Goal: Information Seeking & Learning: Compare options

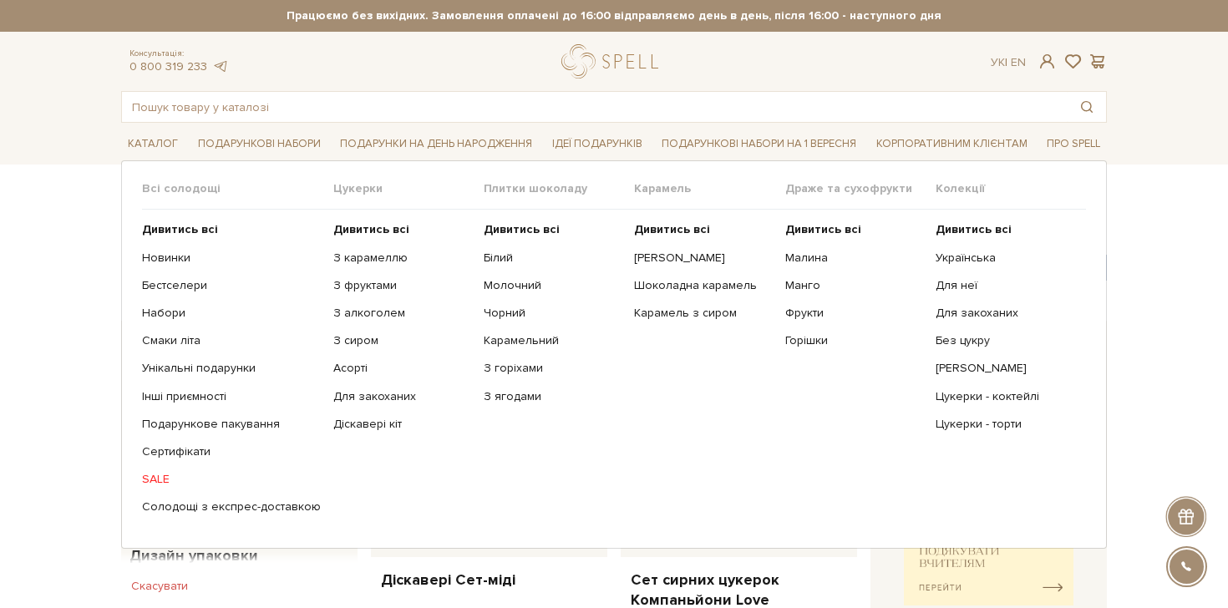
click at [521, 221] on ul "Дивитись всі Білий Молочний Чорний Карамельний З горіхами" at bounding box center [559, 368] width 150 height 317
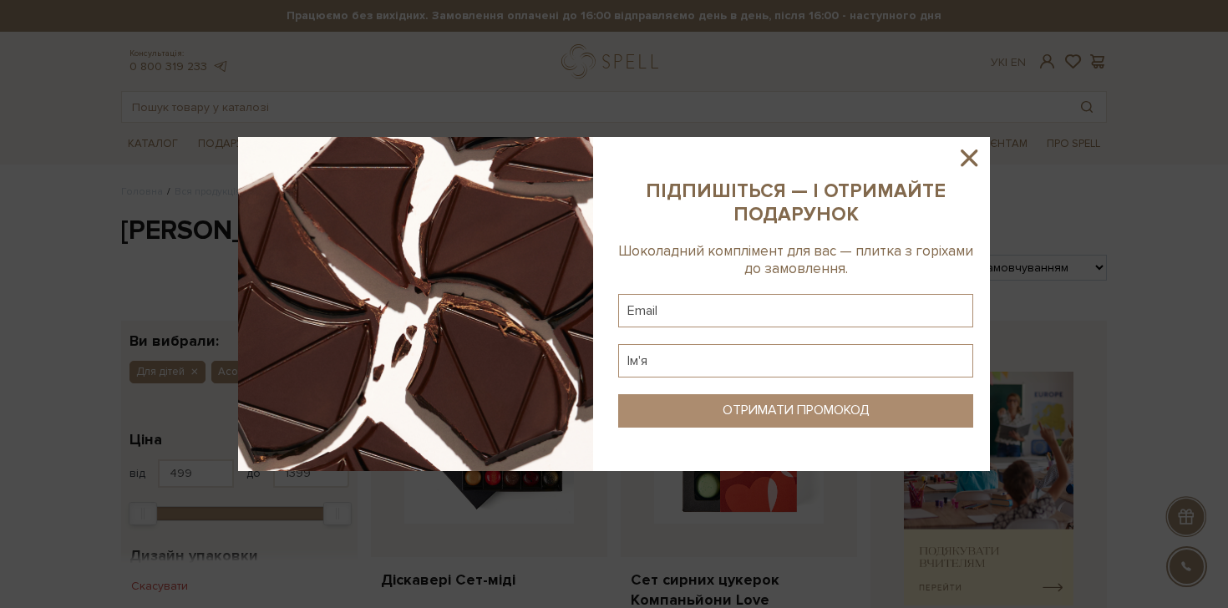
click at [965, 155] on icon at bounding box center [969, 158] width 17 height 17
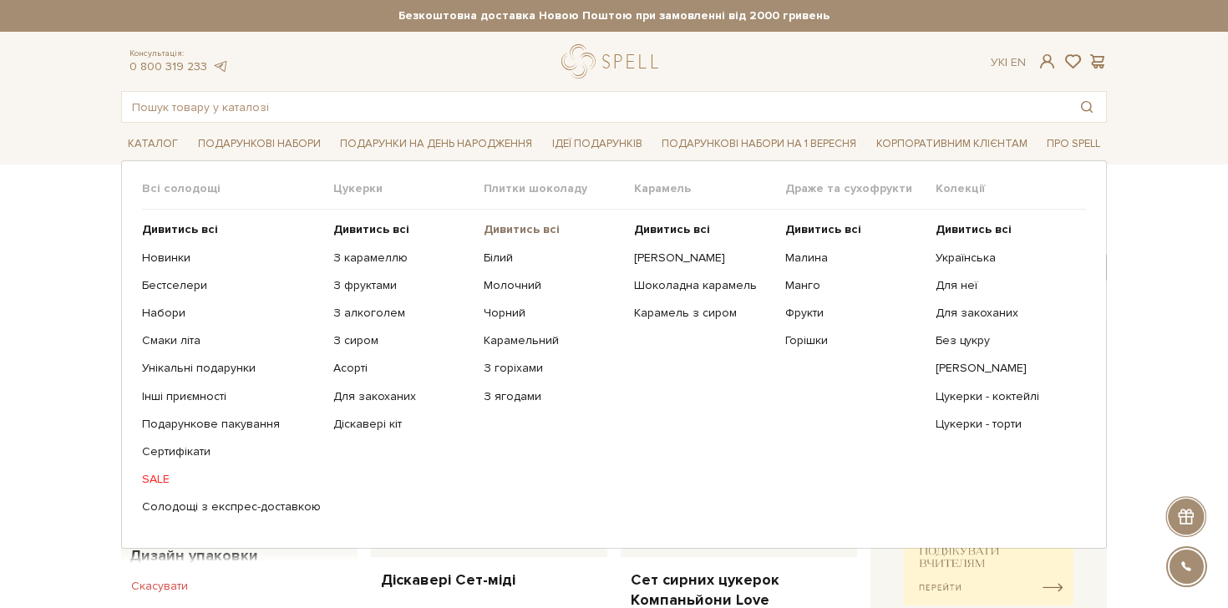
click at [520, 224] on b "Дивитись всі" at bounding box center [522, 229] width 76 height 14
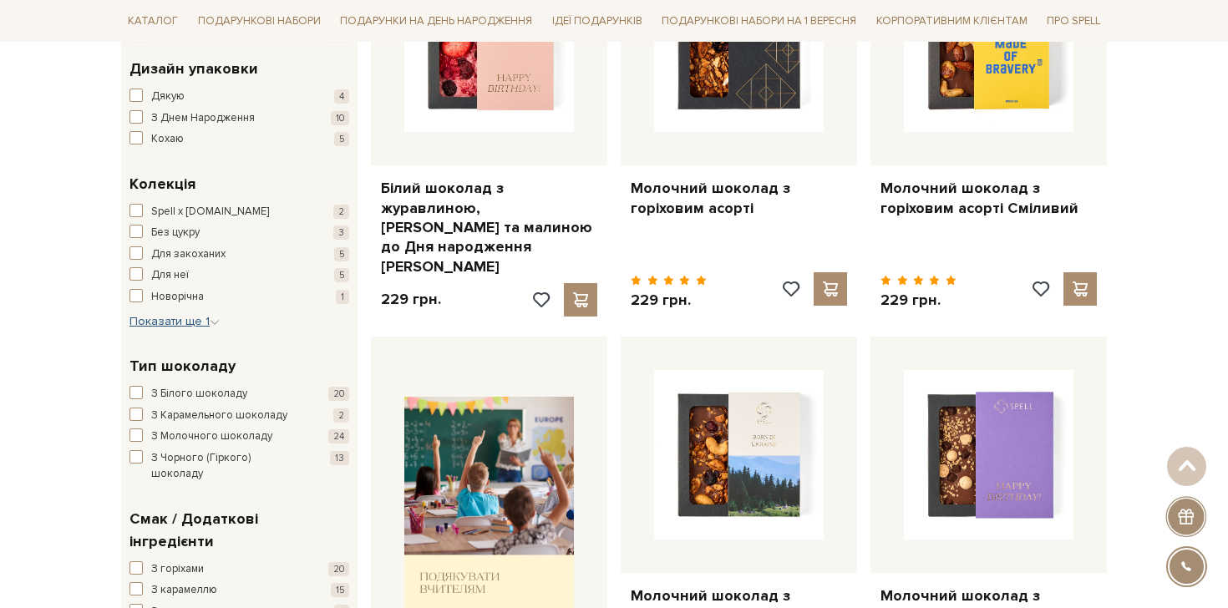
scroll to position [523, 0]
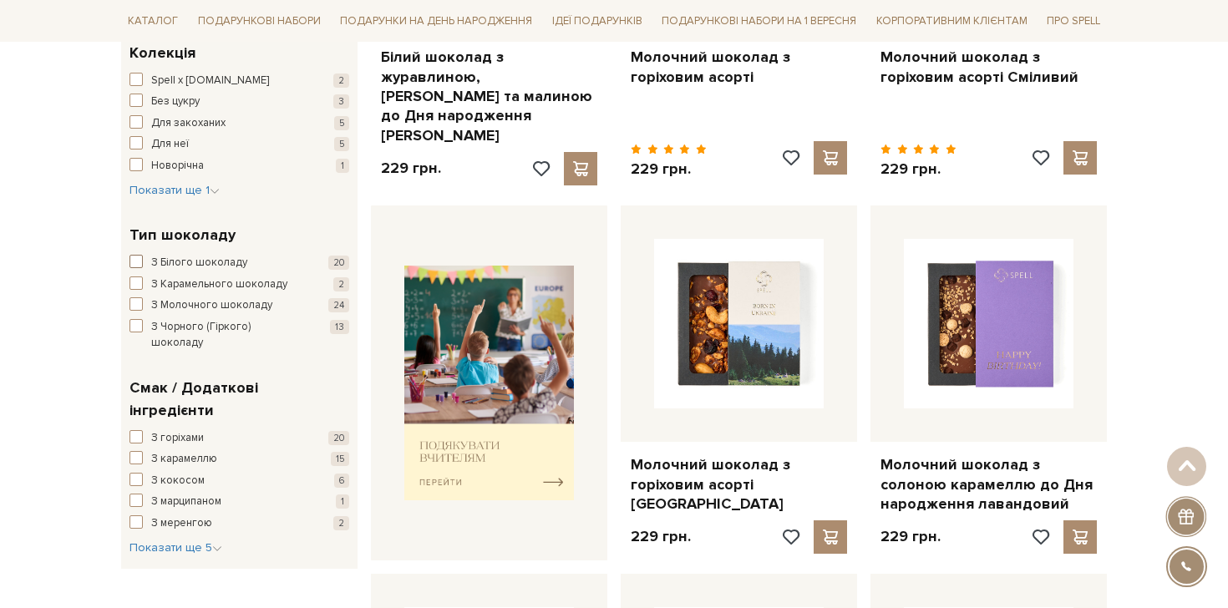
click at [134, 264] on span "button" at bounding box center [135, 261] width 13 height 13
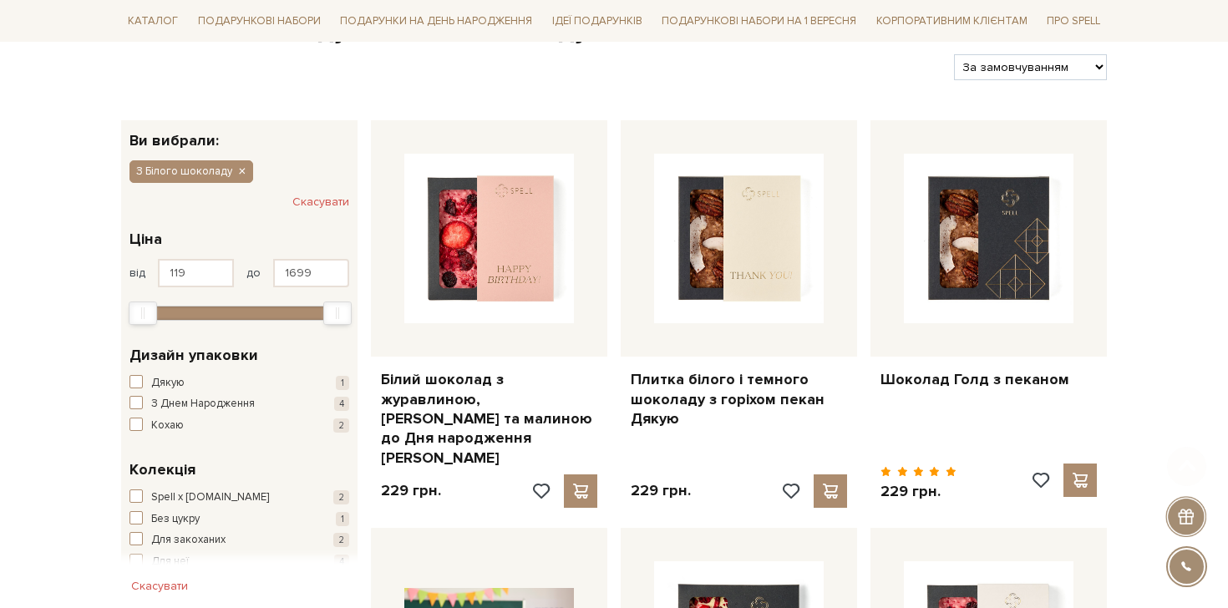
scroll to position [586, 0]
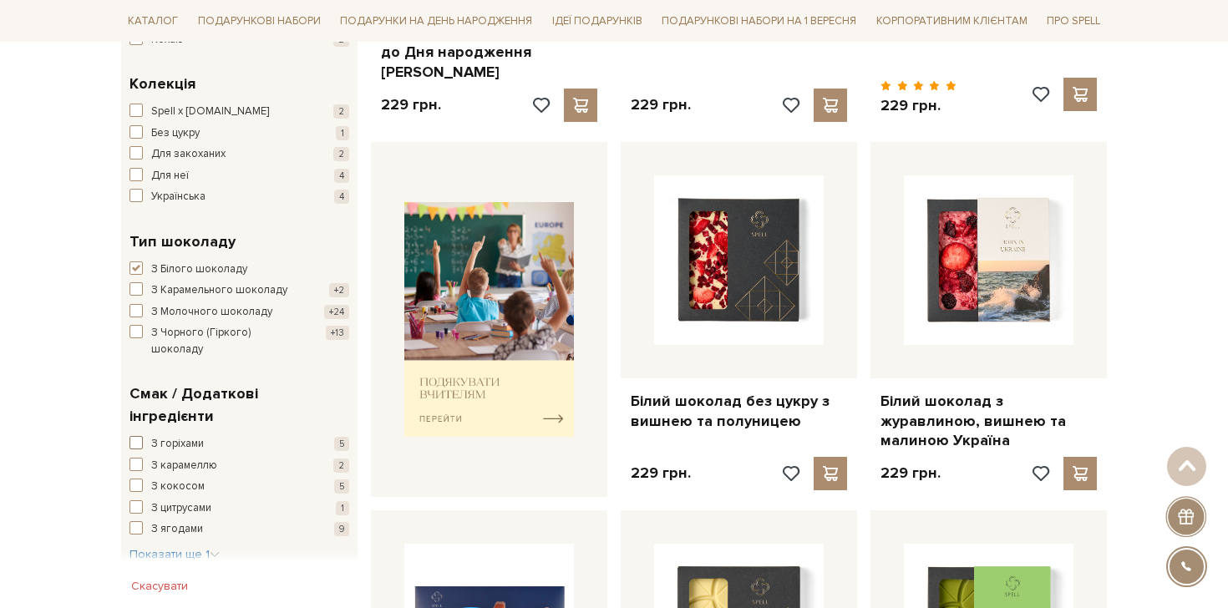
click at [137, 436] on span "button" at bounding box center [135, 442] width 13 height 13
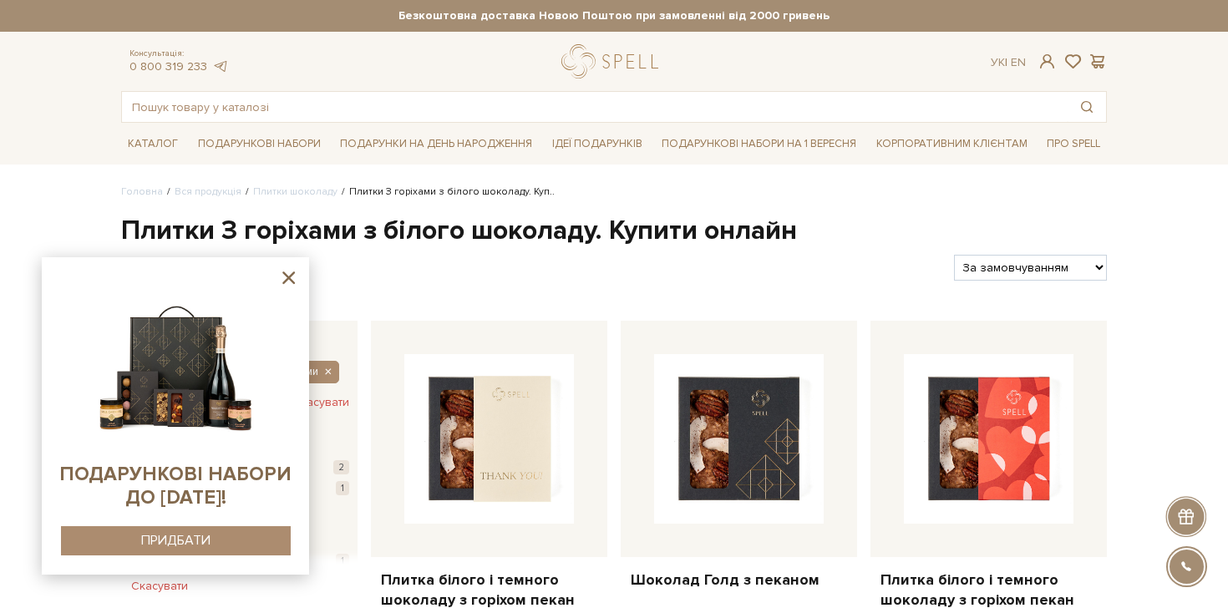
click at [289, 271] on icon at bounding box center [288, 277] width 21 height 21
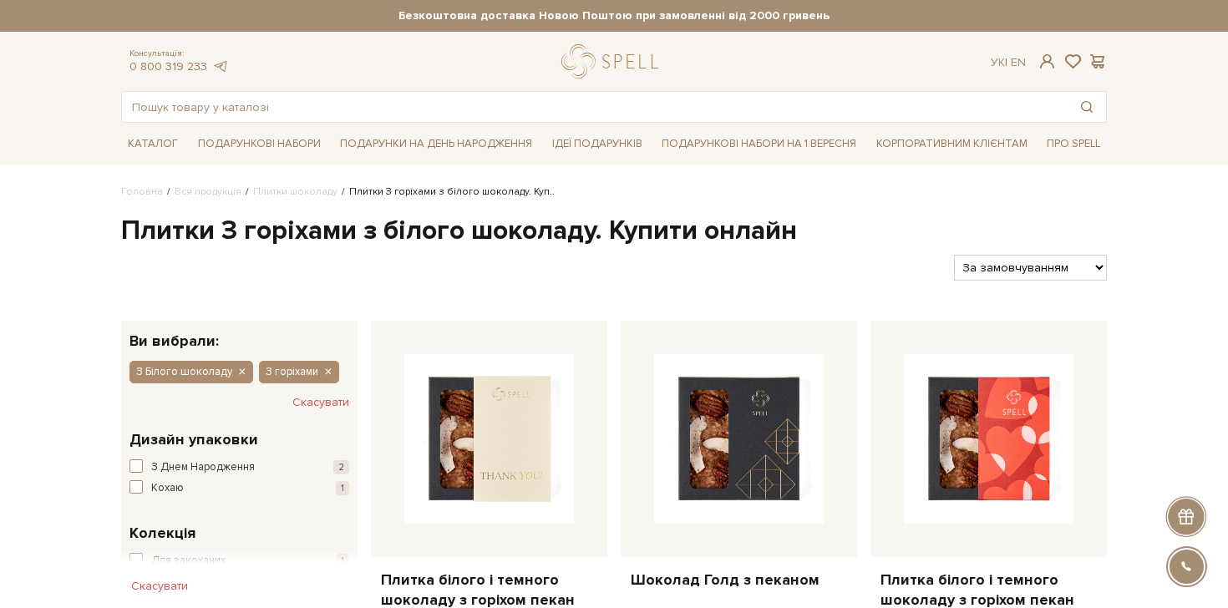
scroll to position [13, 0]
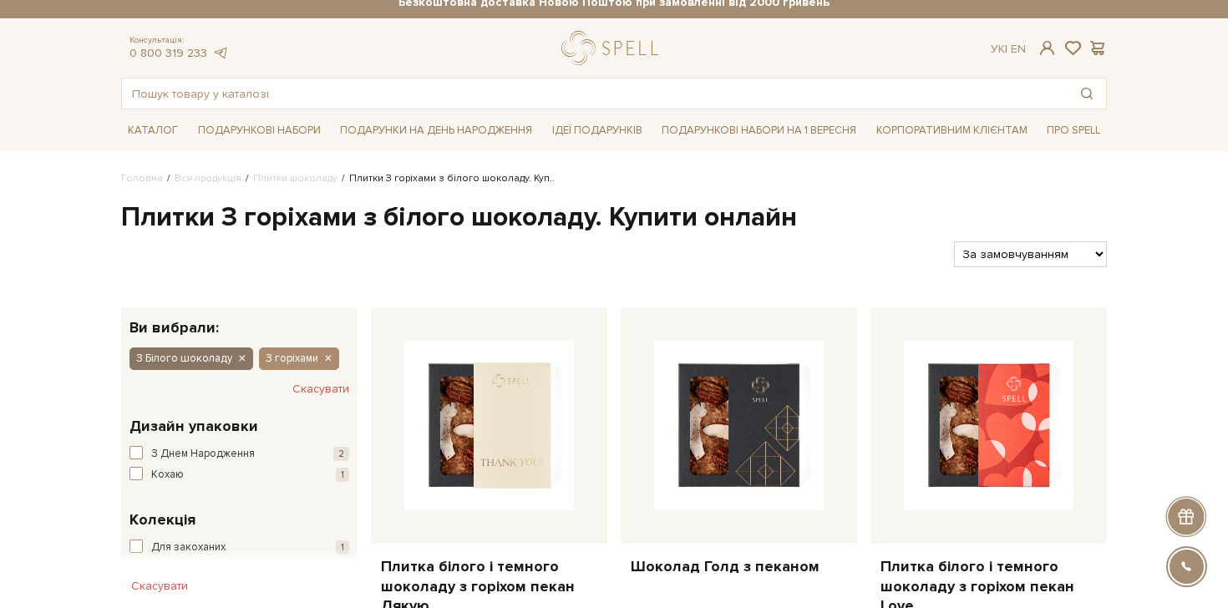
click at [238, 357] on icon "button" at bounding box center [241, 359] width 10 height 15
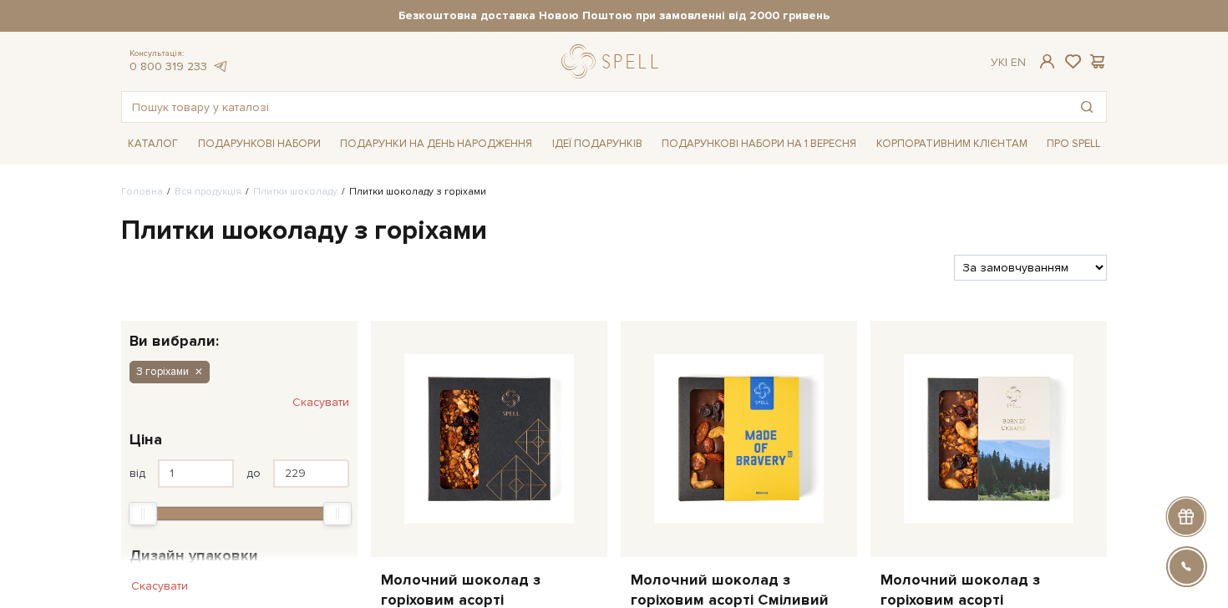
click at [200, 376] on icon "button" at bounding box center [198, 372] width 10 height 15
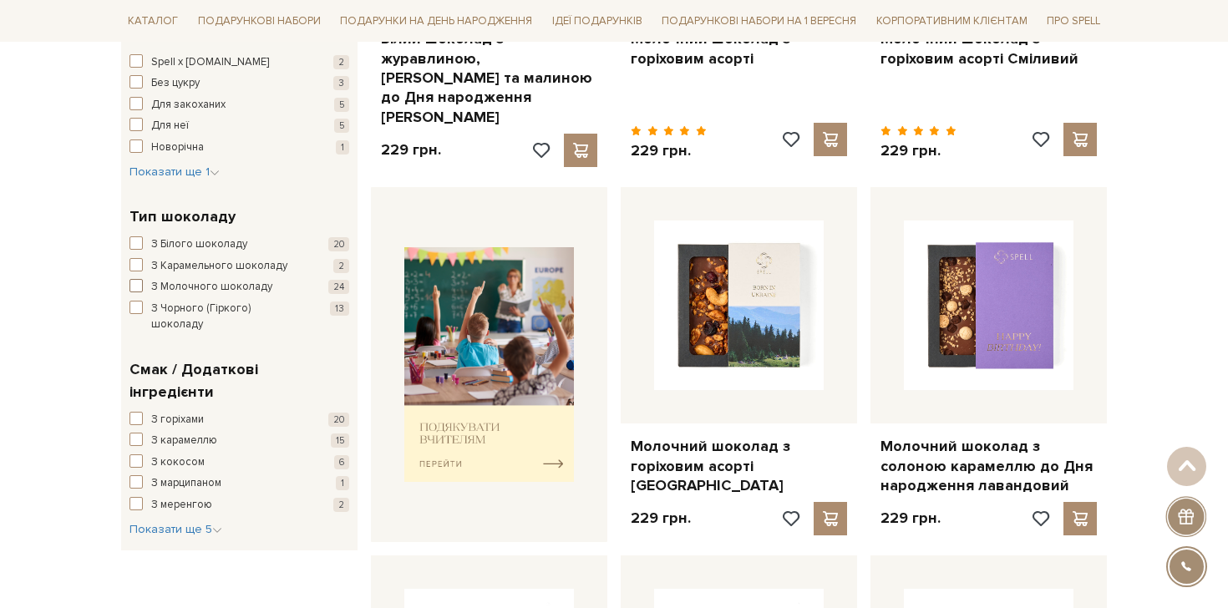
click at [134, 288] on span "button" at bounding box center [135, 285] width 13 height 13
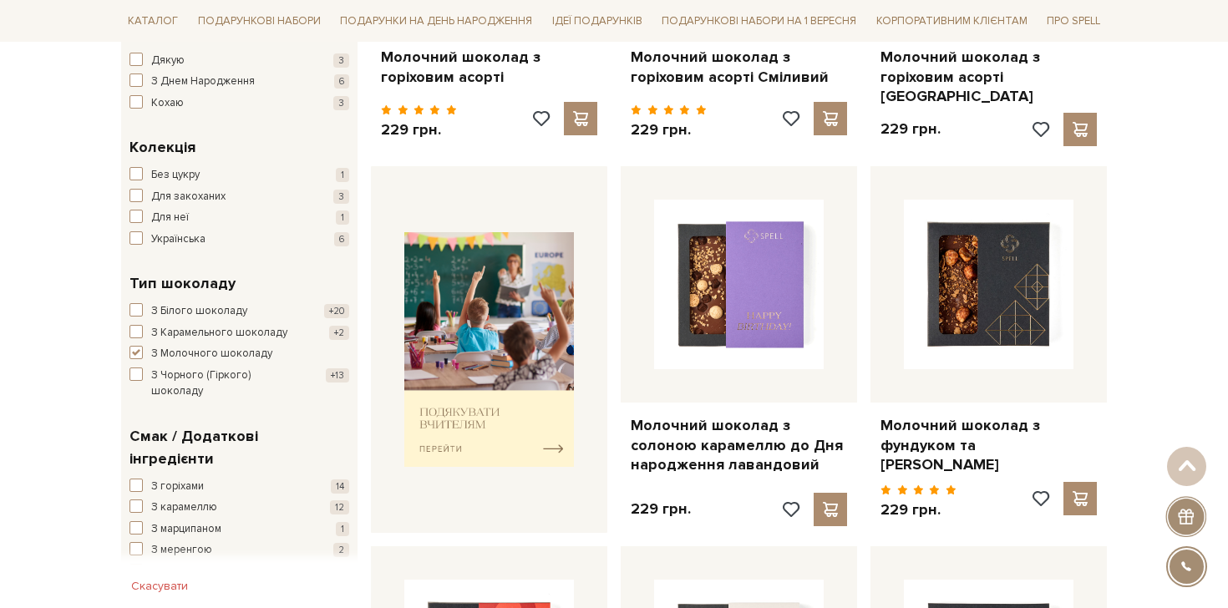
scroll to position [640, 0]
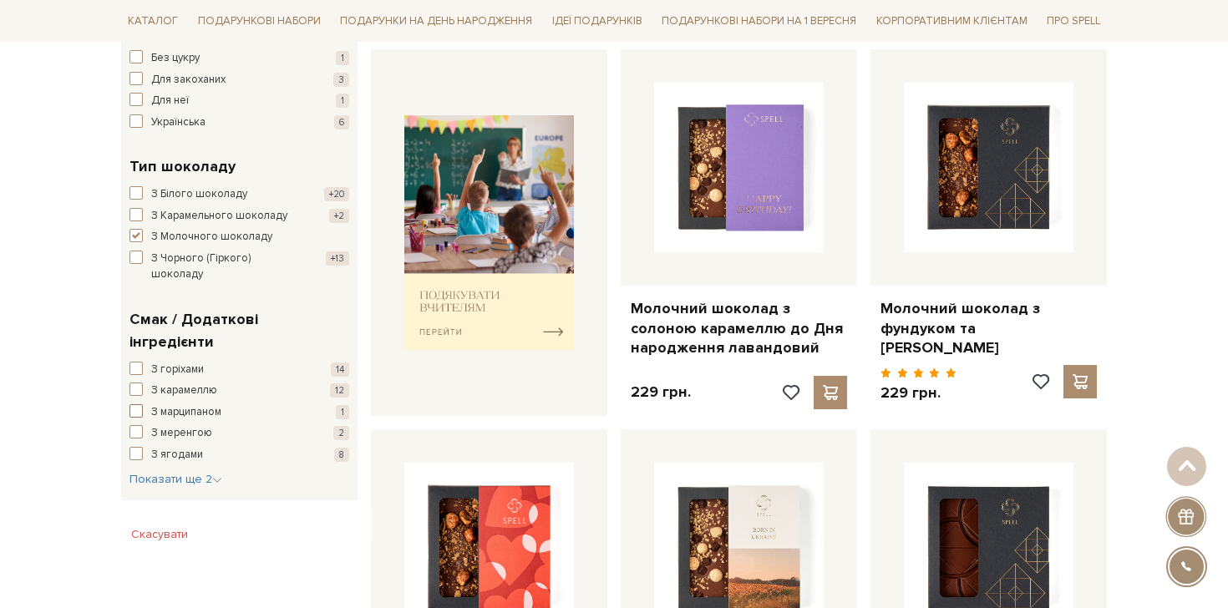
click at [137, 404] on span "button" at bounding box center [135, 410] width 13 height 13
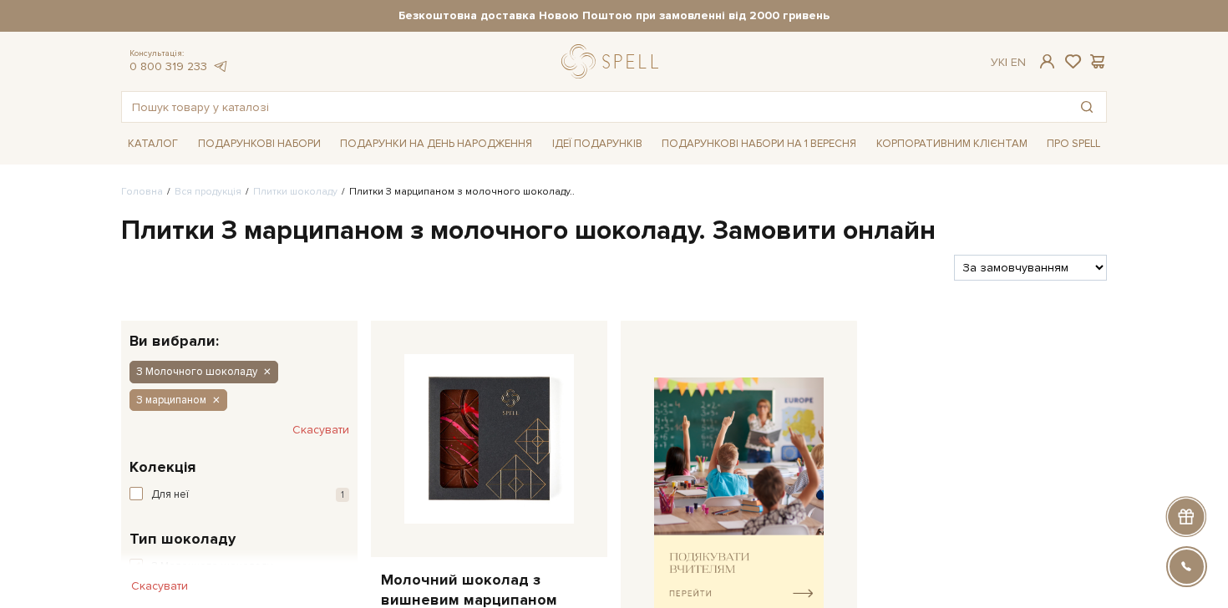
click at [261, 375] on icon "button" at bounding box center [266, 372] width 10 height 15
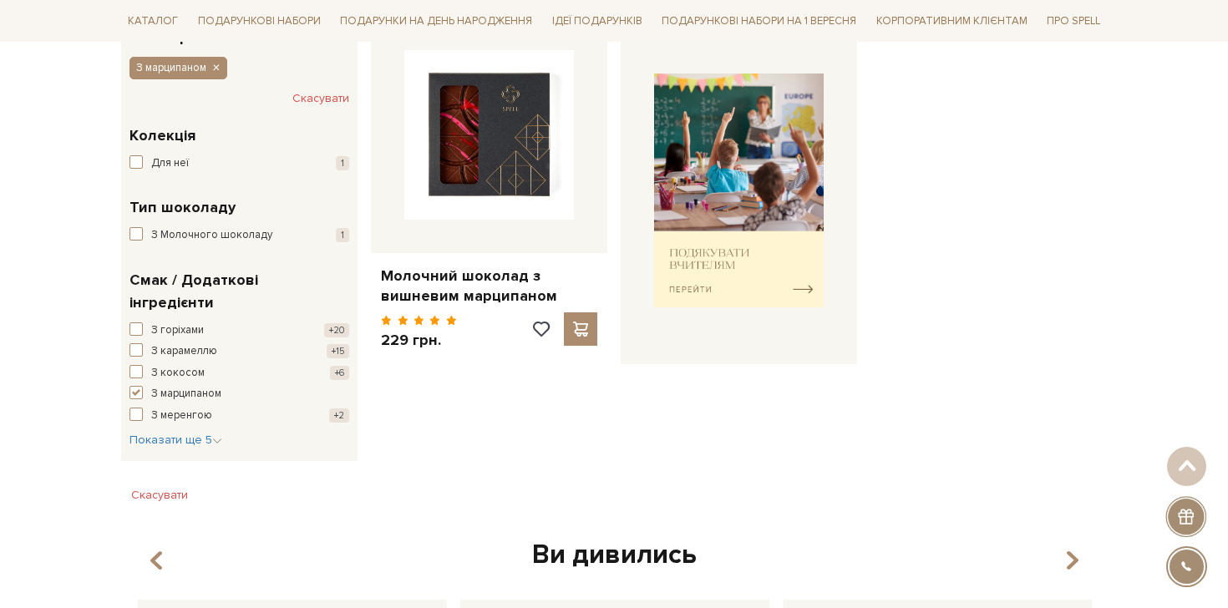
scroll to position [269, 0]
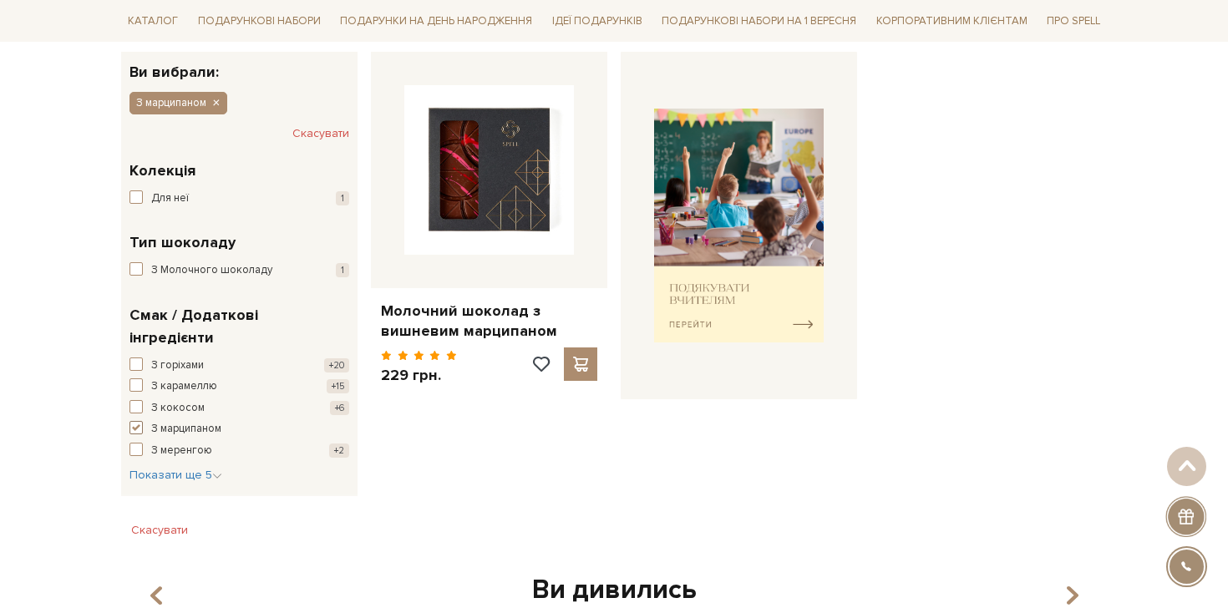
click at [134, 421] on span "button" at bounding box center [135, 427] width 13 height 13
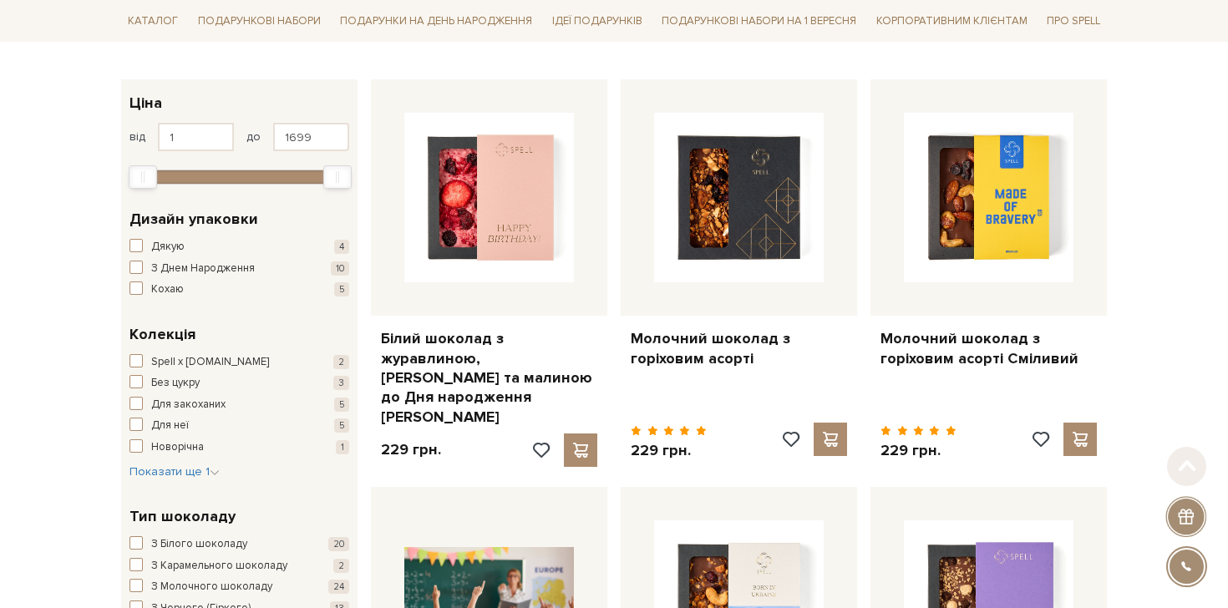
scroll to position [486, 0]
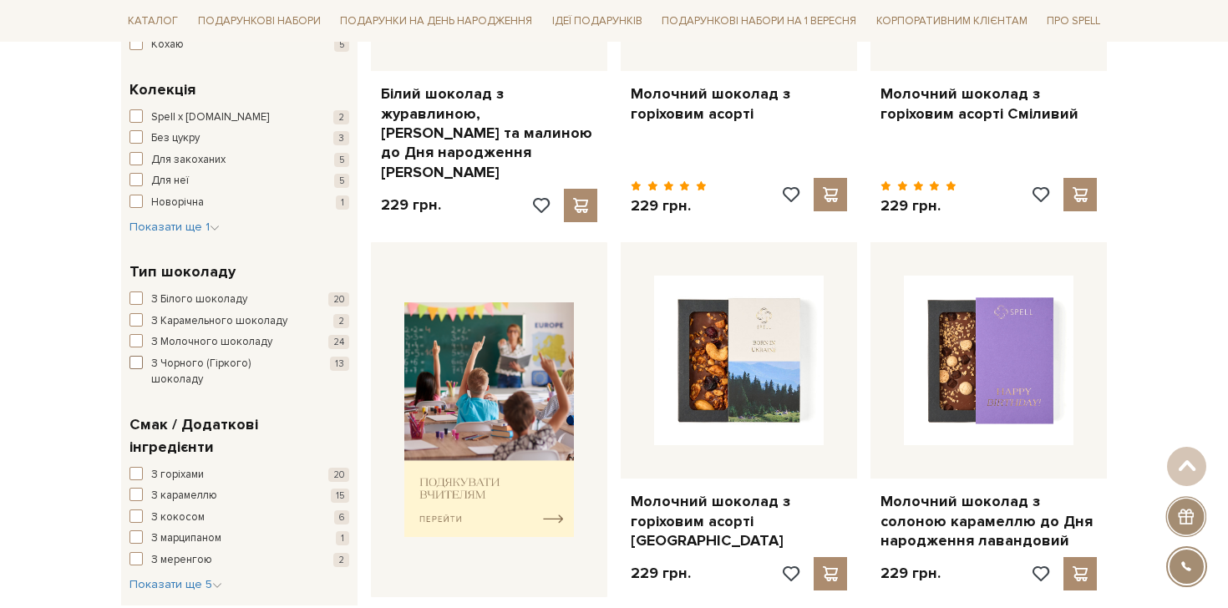
click at [190, 363] on span "З Чорного (Гіркого) шоколаду" at bounding box center [227, 372] width 152 height 33
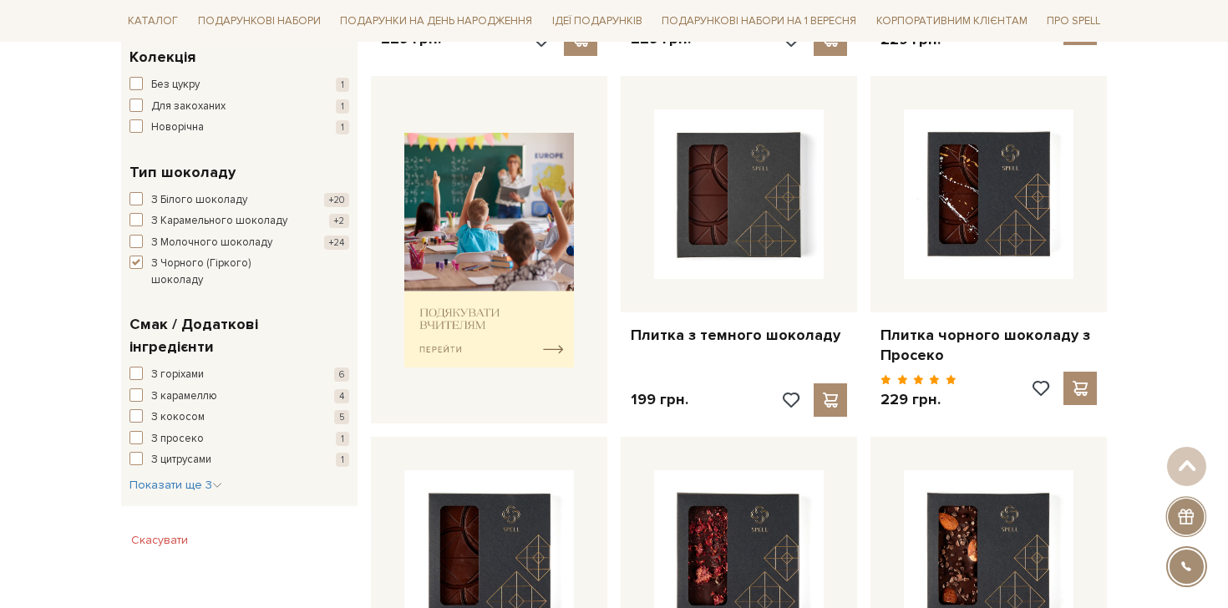
scroll to position [625, 0]
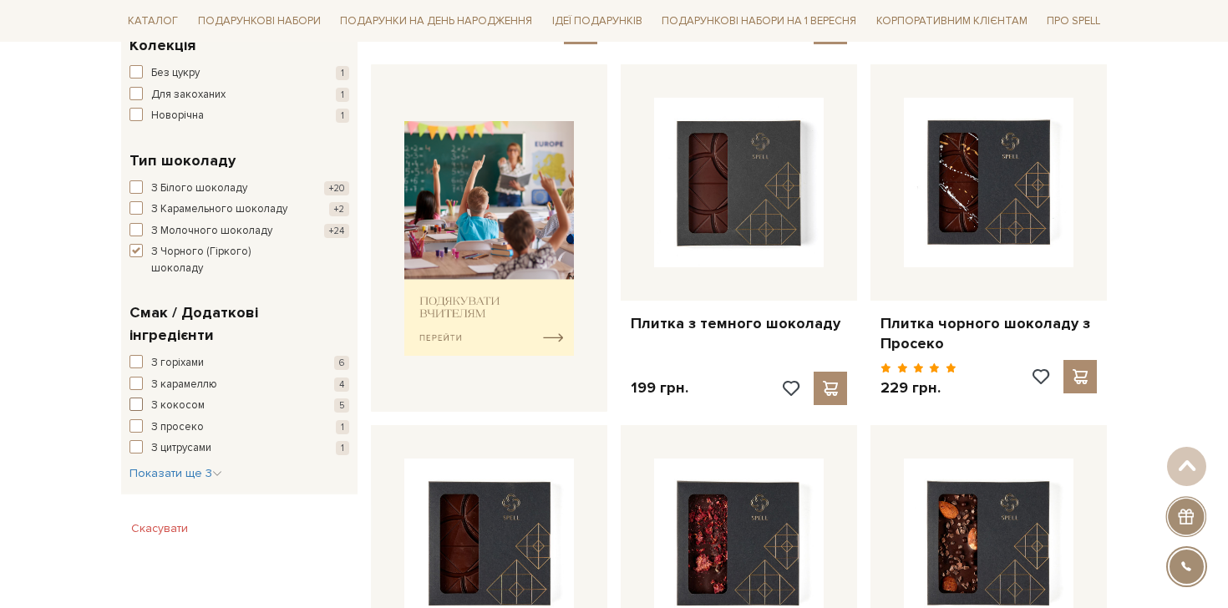
click at [180, 398] on span "З кокосом" at bounding box center [177, 406] width 53 height 17
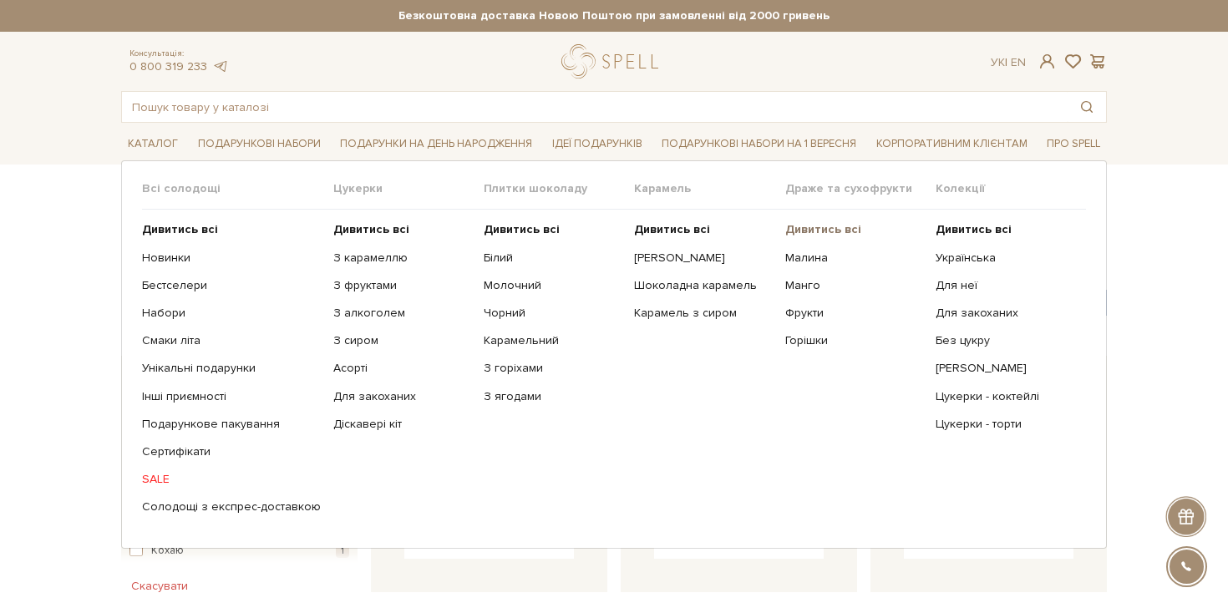
click at [816, 231] on b "Дивитись всі" at bounding box center [823, 229] width 76 height 14
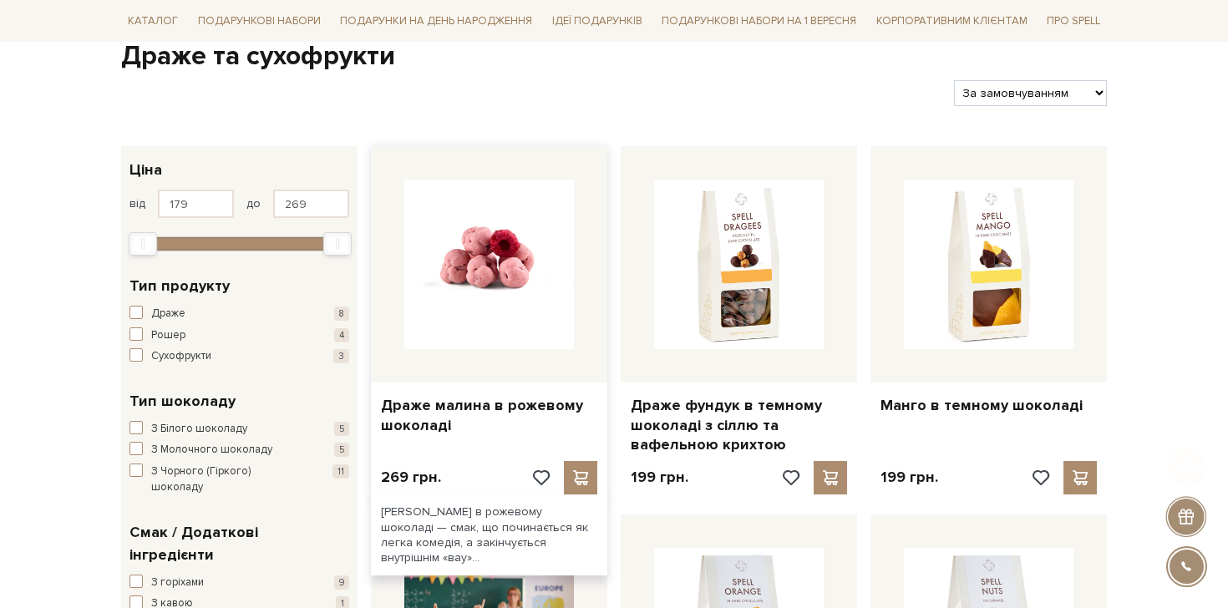
scroll to position [388, 0]
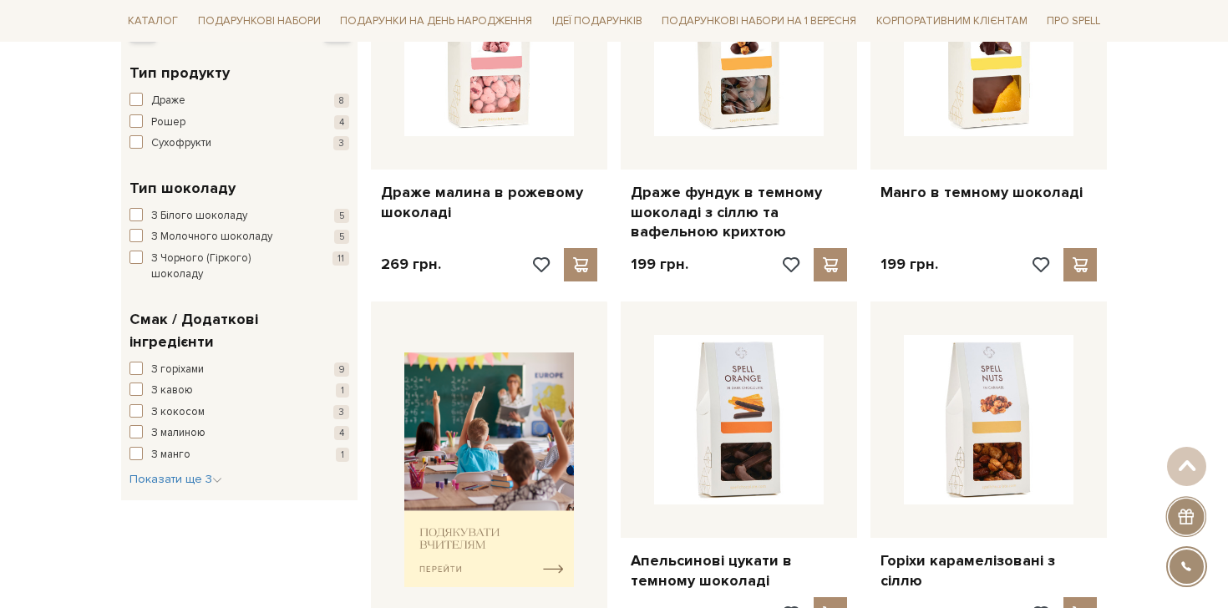
click at [170, 109] on div "Драже 8 Рошер 4 Сухофрукти 3" at bounding box center [239, 122] width 220 height 59
click at [158, 99] on span "Драже" at bounding box center [168, 101] width 34 height 17
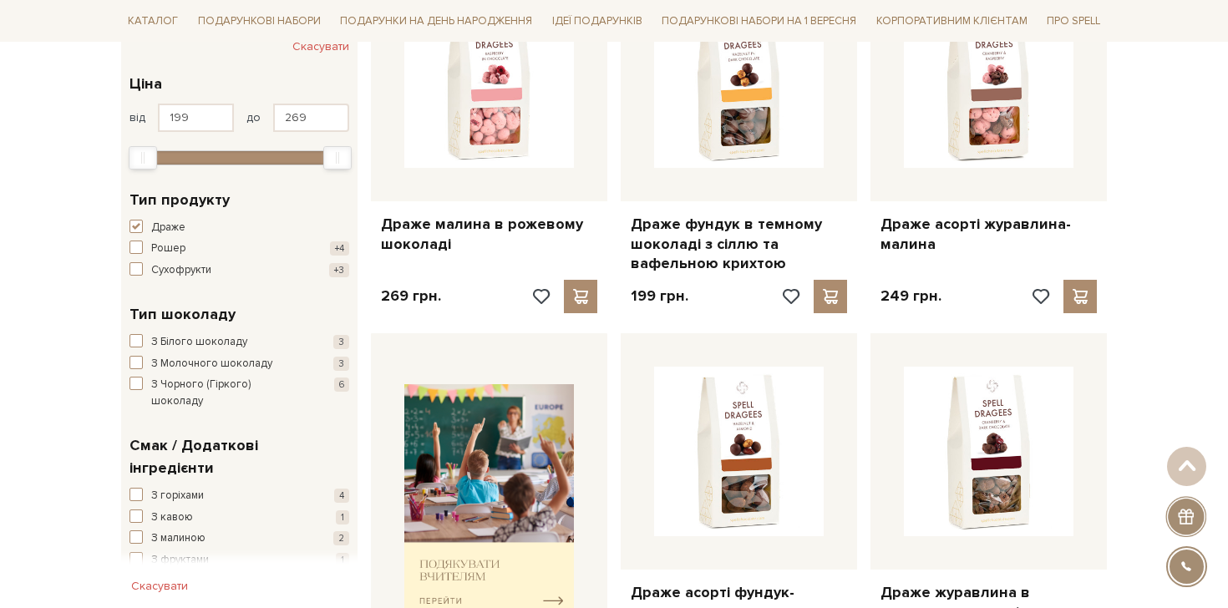
scroll to position [404, 0]
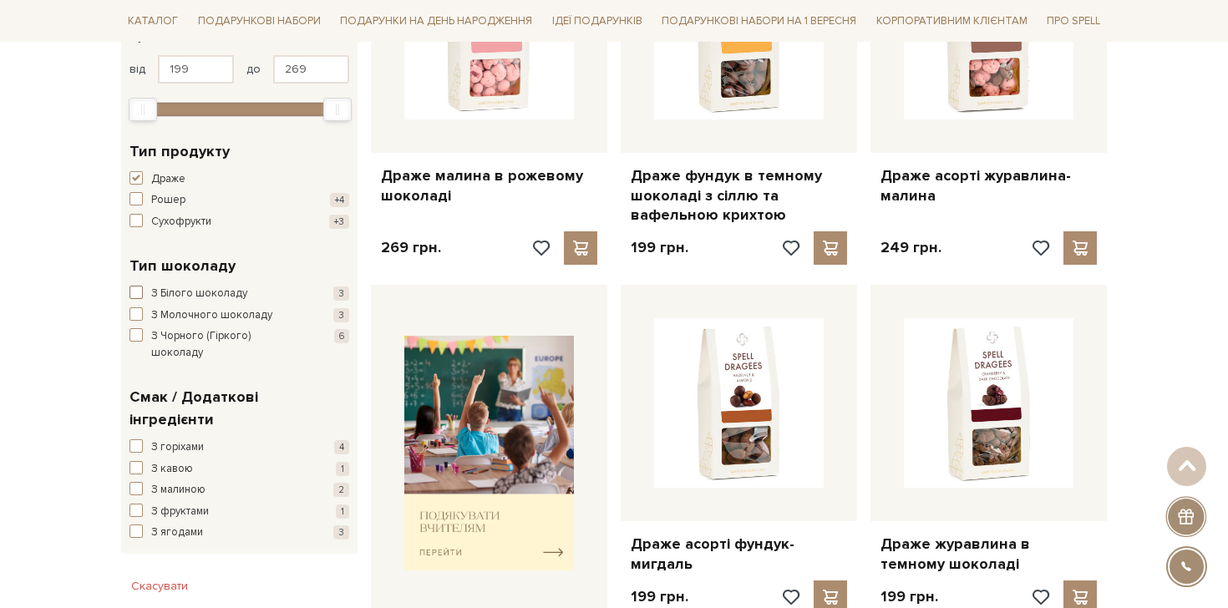
click at [195, 292] on span "З Білого шоколаду" at bounding box center [199, 294] width 96 height 17
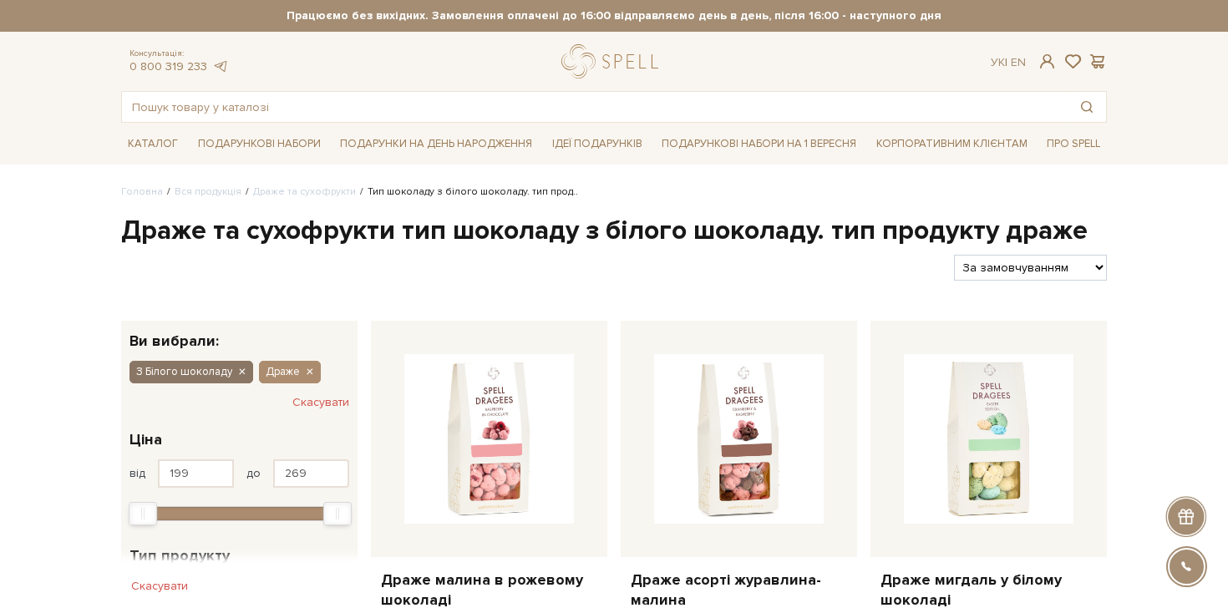
click at [241, 372] on icon "button" at bounding box center [241, 372] width 10 height 15
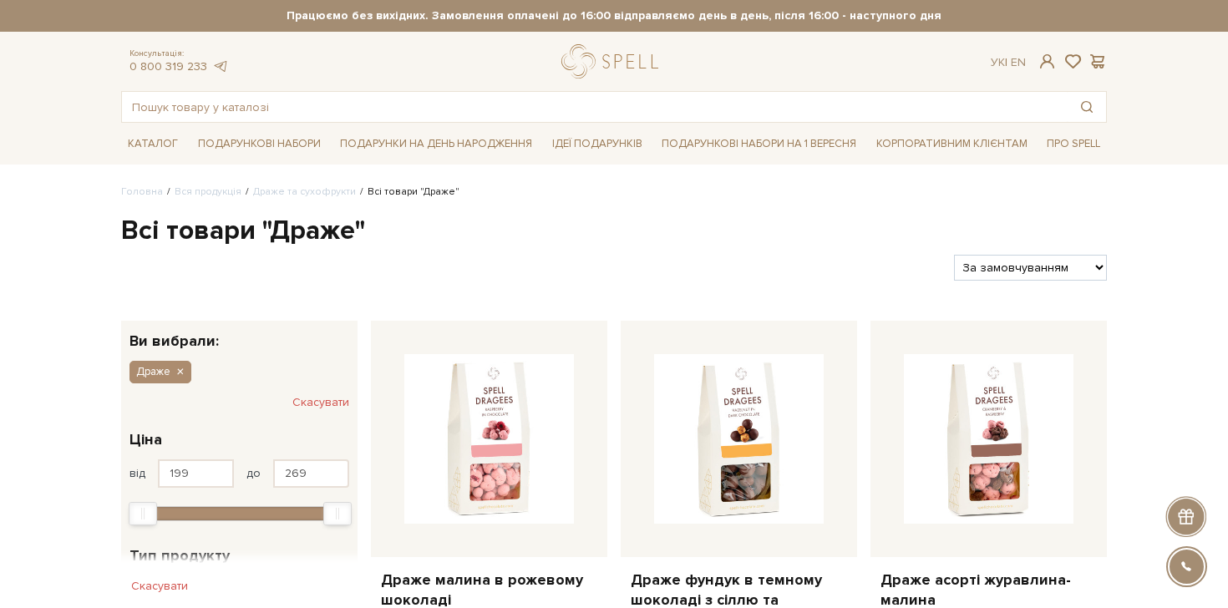
scroll to position [557, 0]
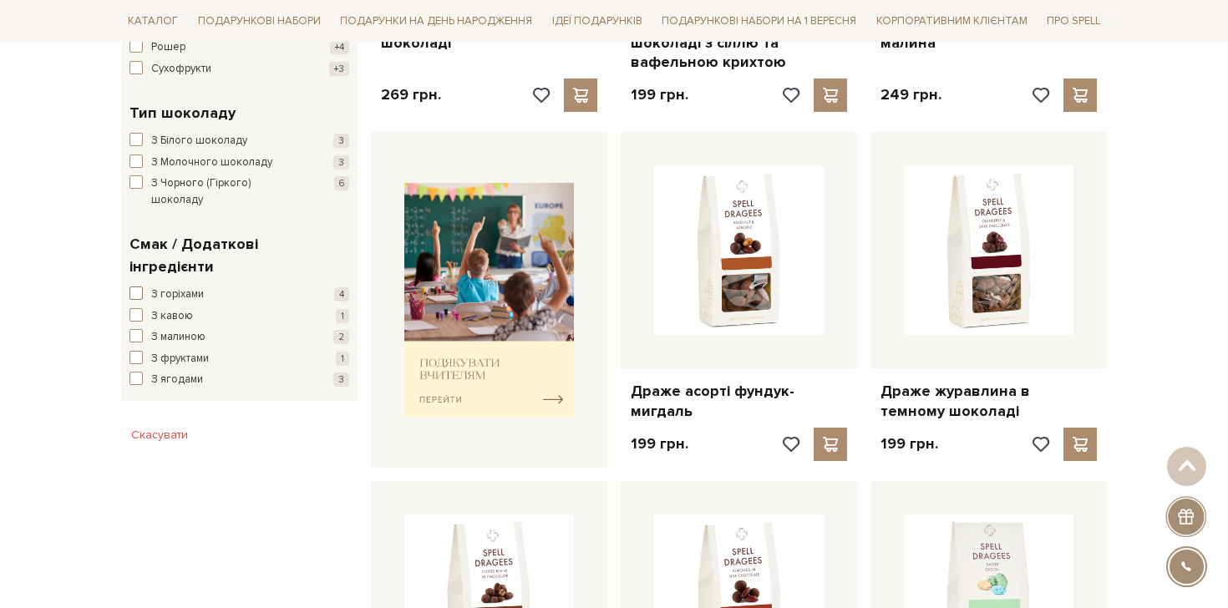
click at [182, 286] on span "З горіхами" at bounding box center [177, 294] width 53 height 17
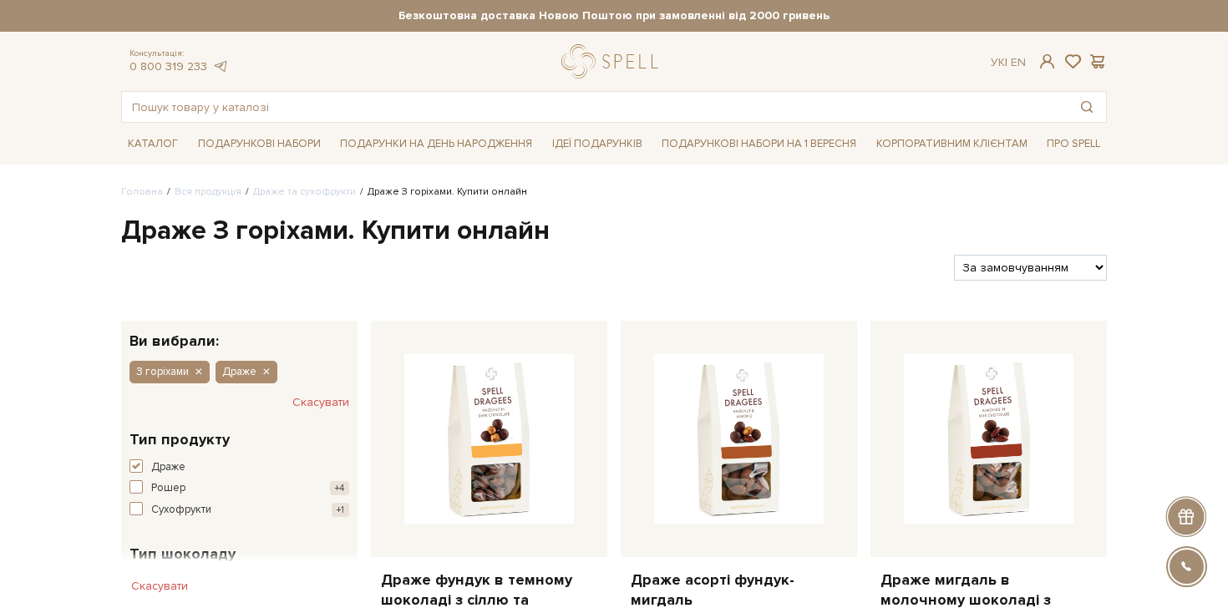
scroll to position [94, 0]
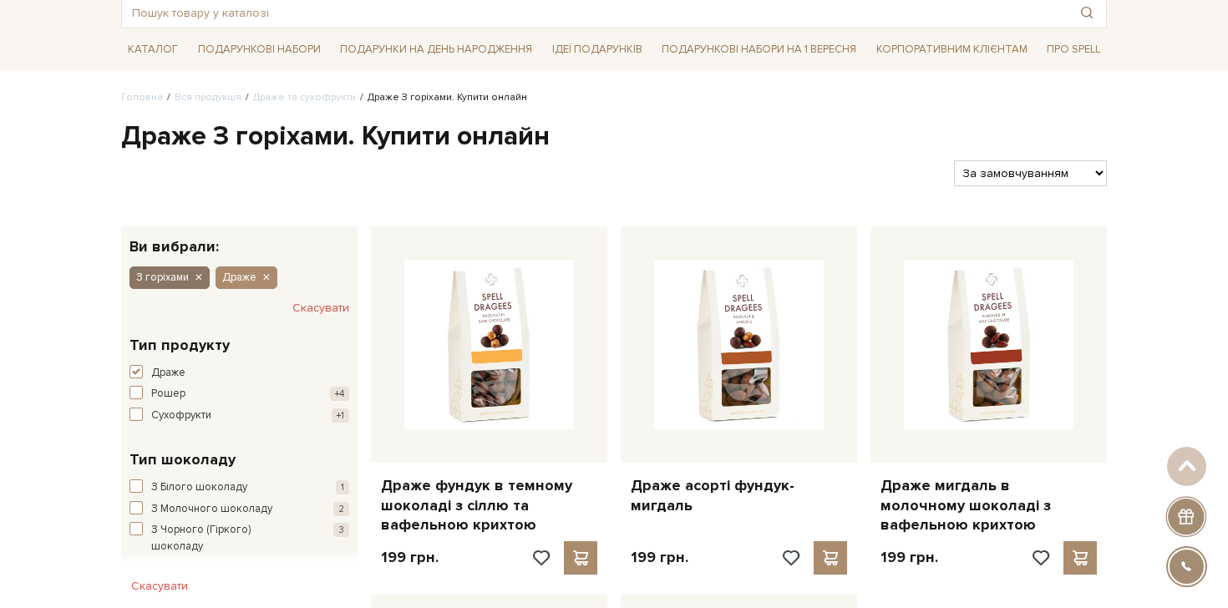
click at [199, 279] on icon "button" at bounding box center [198, 278] width 10 height 15
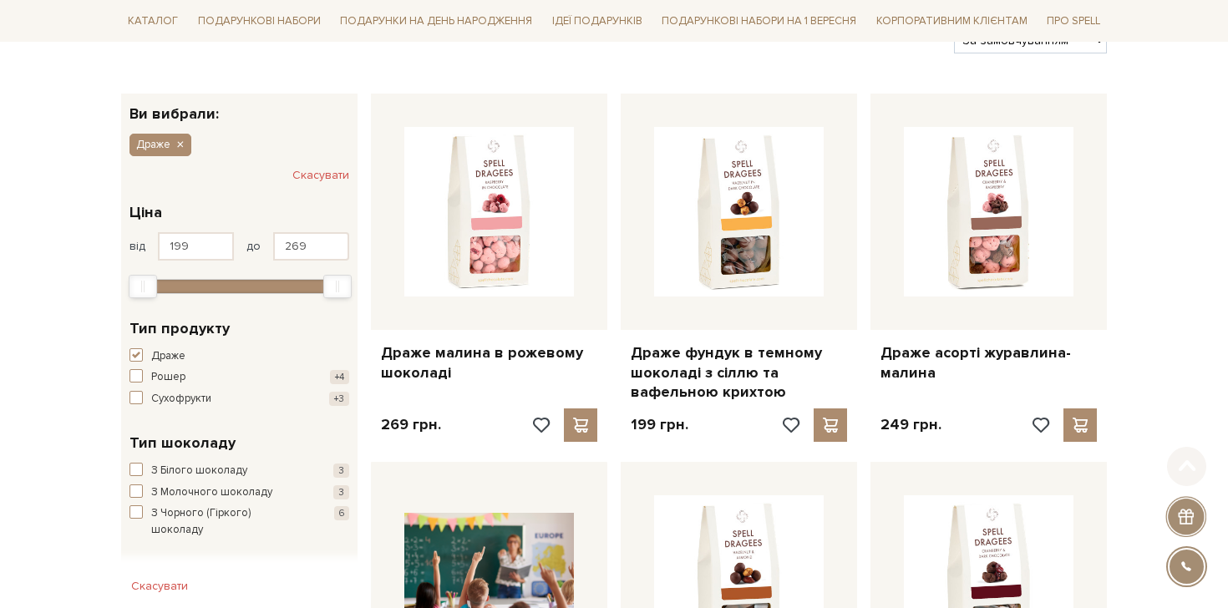
scroll to position [525, 0]
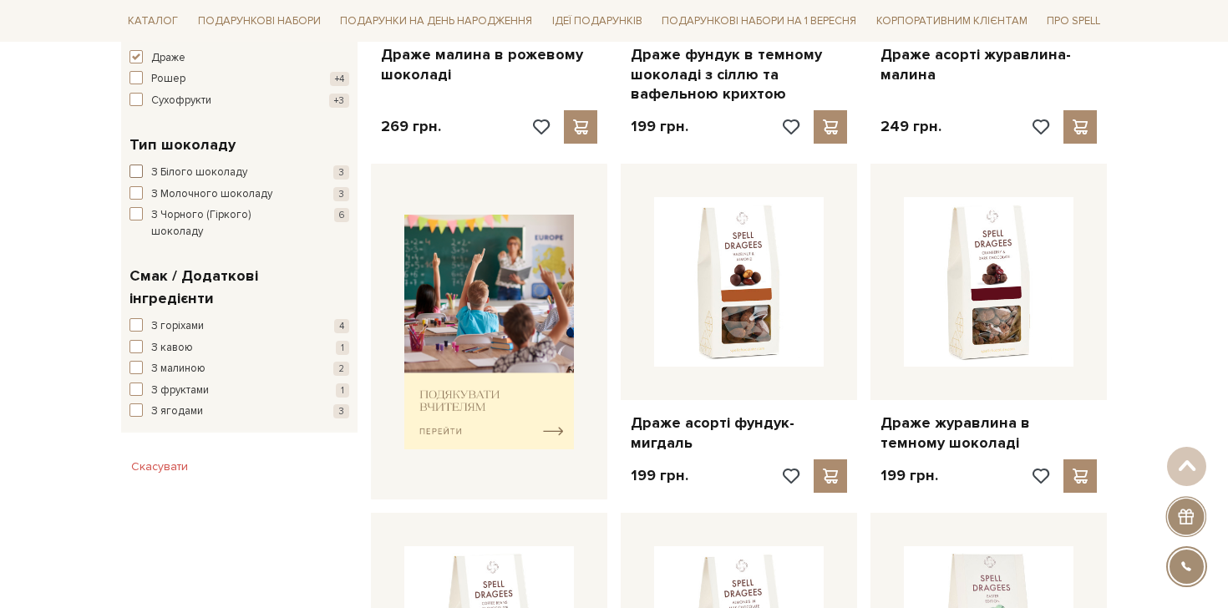
click at [170, 165] on span "З Білого шоколаду" at bounding box center [199, 173] width 96 height 17
